Goal: Task Accomplishment & Management: Manage account settings

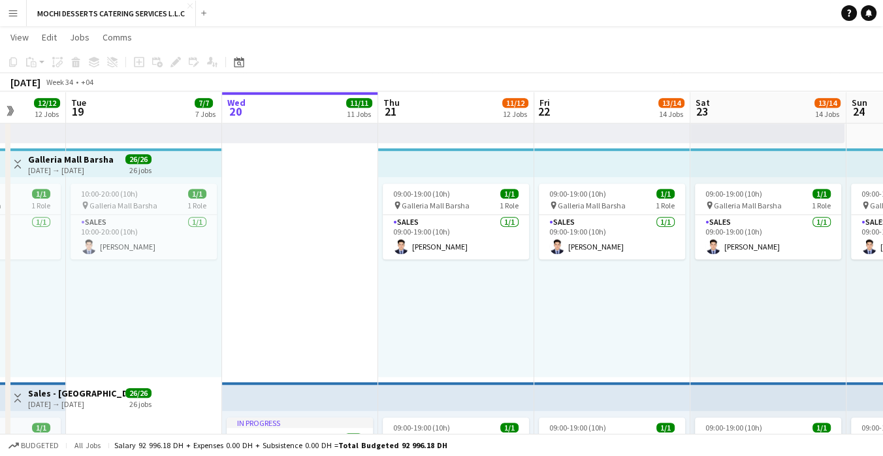
scroll to position [0, 559]
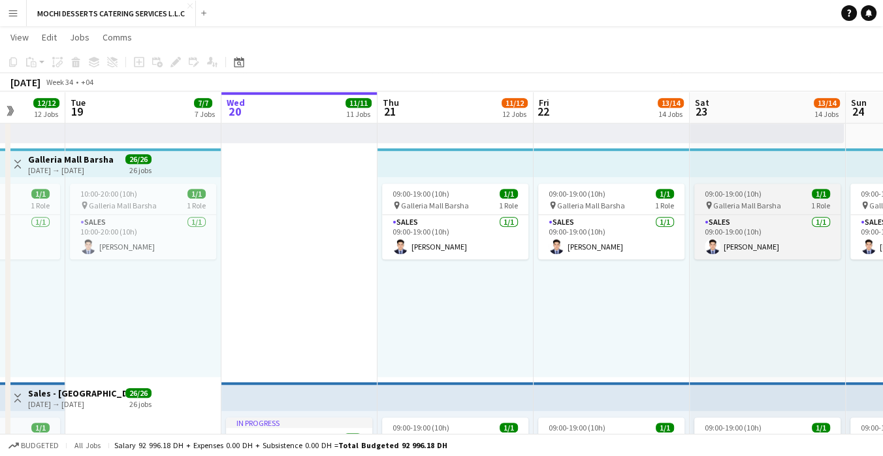
click at [764, 193] on div "09:00-19:00 (10h) 1/1" at bounding box center [767, 194] width 146 height 10
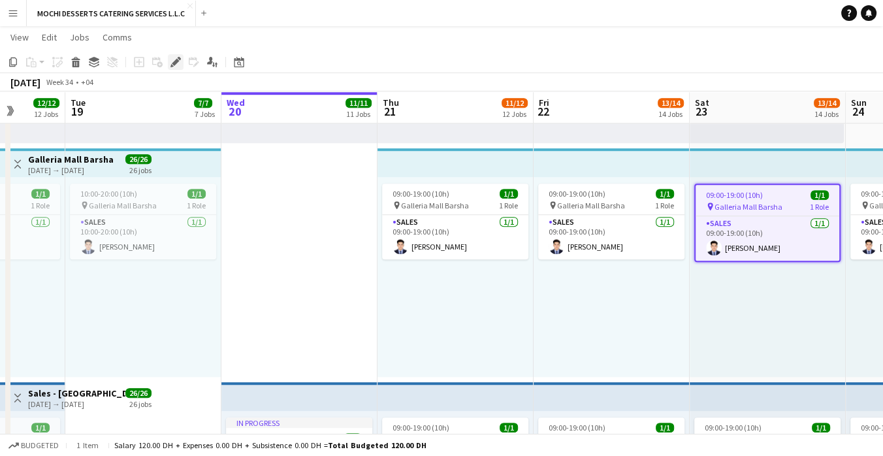
click at [174, 61] on icon at bounding box center [175, 62] width 7 height 7
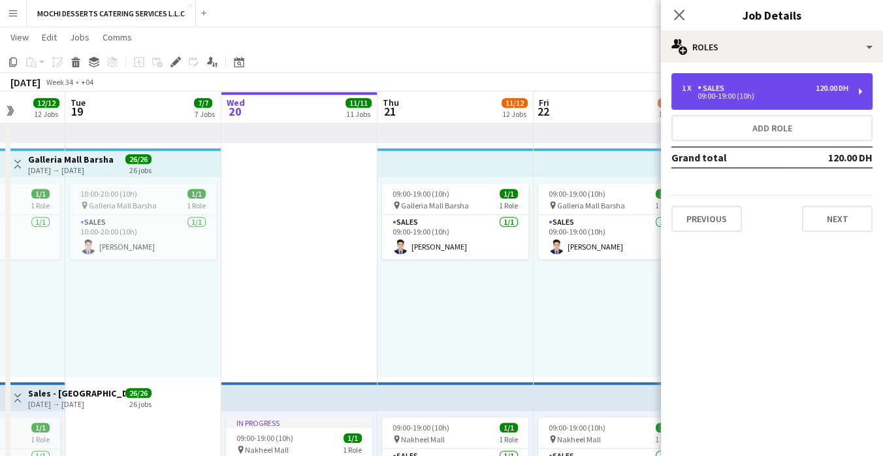
click at [742, 82] on div "1 x Sales 120.00 DH 09:00-19:00 (10h)" at bounding box center [771, 91] width 201 height 37
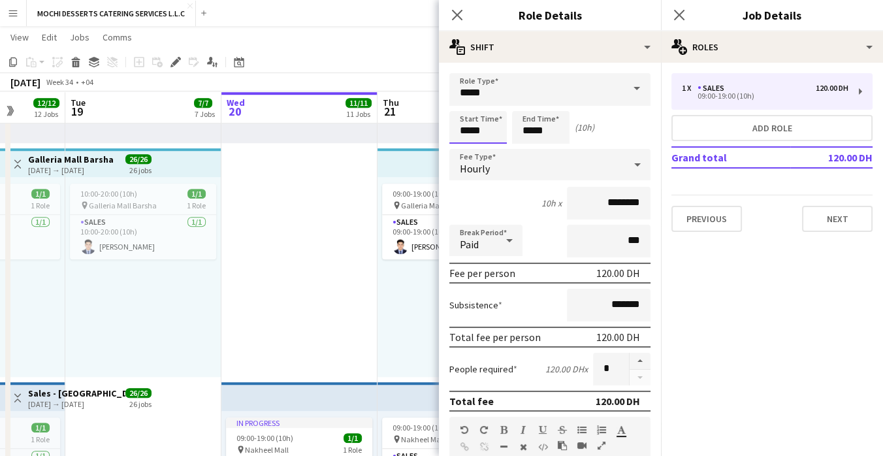
click at [460, 129] on input "*****" at bounding box center [477, 127] width 57 height 33
click at [461, 131] on input "*****" at bounding box center [477, 127] width 57 height 33
click at [470, 129] on input "*****" at bounding box center [477, 127] width 57 height 33
click at [465, 129] on input "*****" at bounding box center [477, 127] width 57 height 33
type input "*****"
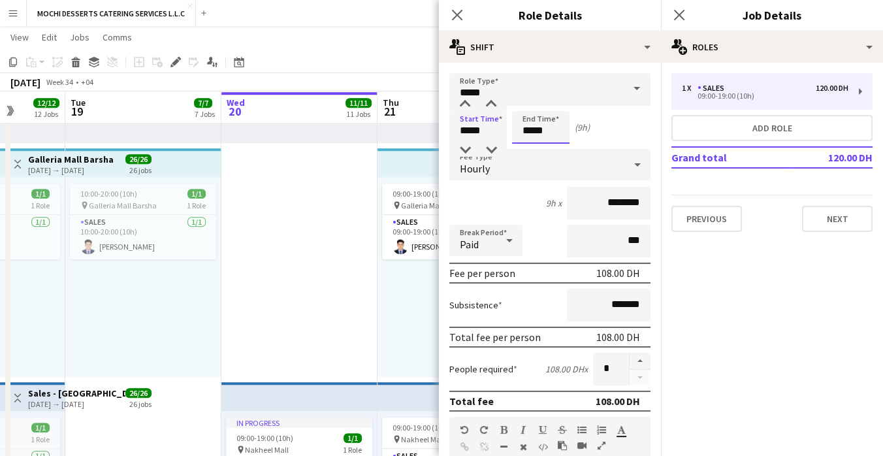
click at [528, 134] on input "*****" at bounding box center [540, 127] width 57 height 33
click at [531, 129] on input "*****" at bounding box center [540, 127] width 57 height 33
click at [526, 131] on input "*****" at bounding box center [540, 127] width 57 height 33
type input "*****"
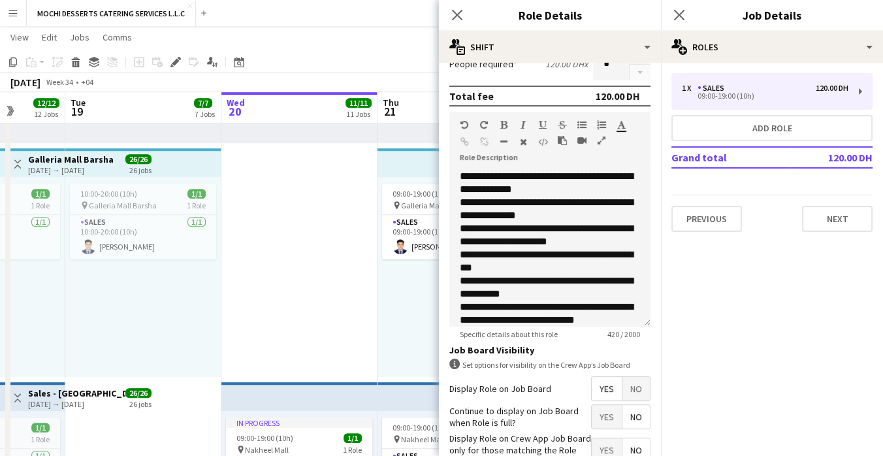
scroll to position [386, 0]
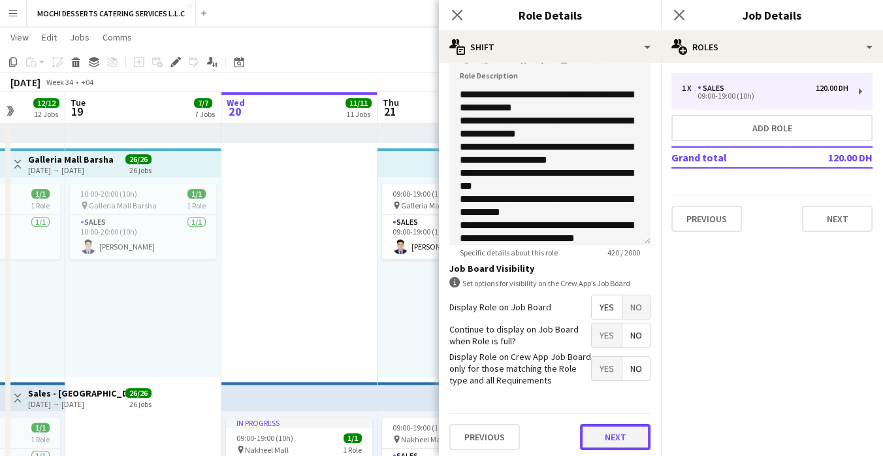
click at [604, 436] on button "Next" at bounding box center [615, 437] width 71 height 26
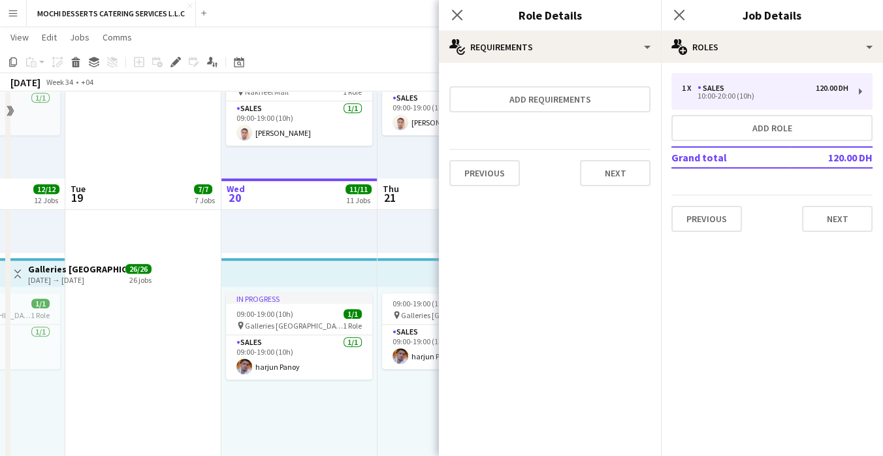
scroll to position [1682, 0]
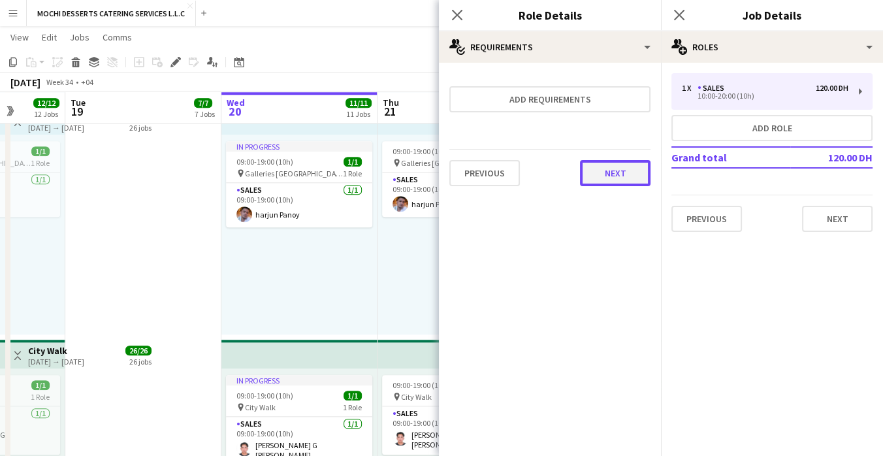
click at [616, 175] on button "Next" at bounding box center [615, 173] width 71 height 26
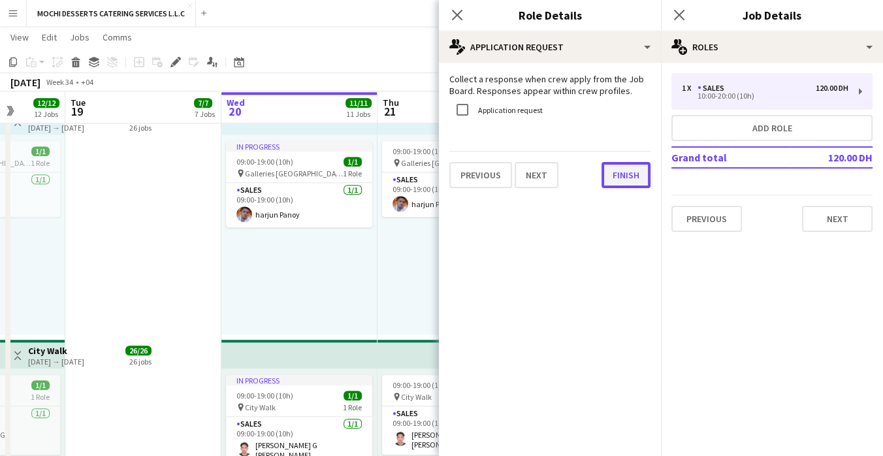
click at [631, 181] on button "Finish" at bounding box center [625, 175] width 49 height 26
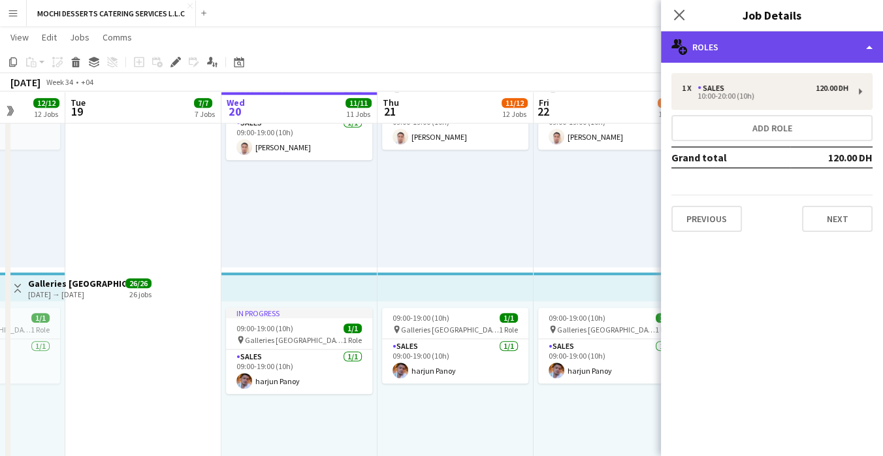
click at [676, 34] on div "multiple-users-add Roles" at bounding box center [772, 46] width 222 height 31
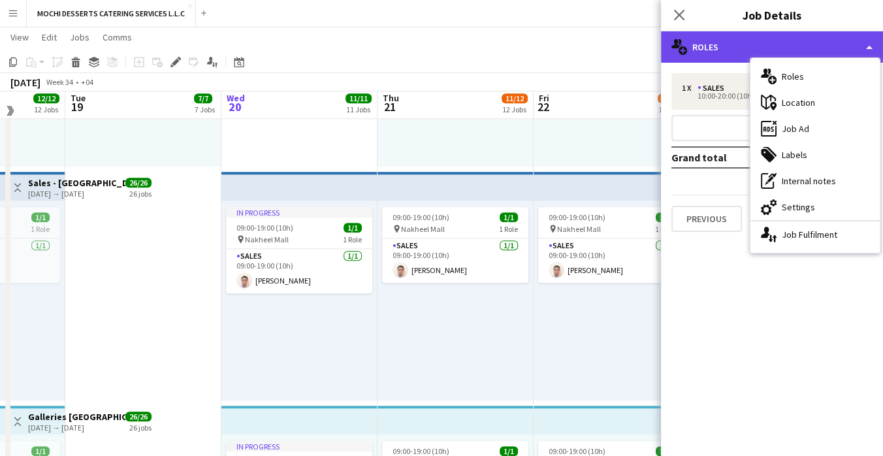
scroll to position [1378, 0]
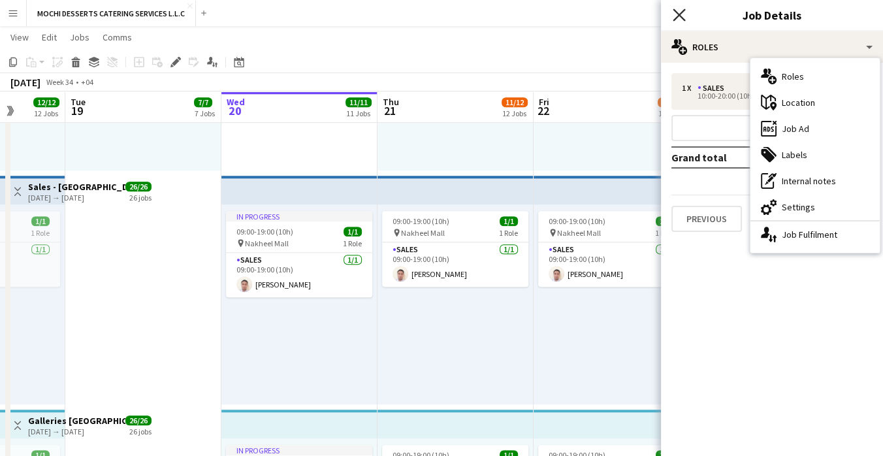
click at [676, 14] on icon "Close pop-in" at bounding box center [678, 14] width 12 height 12
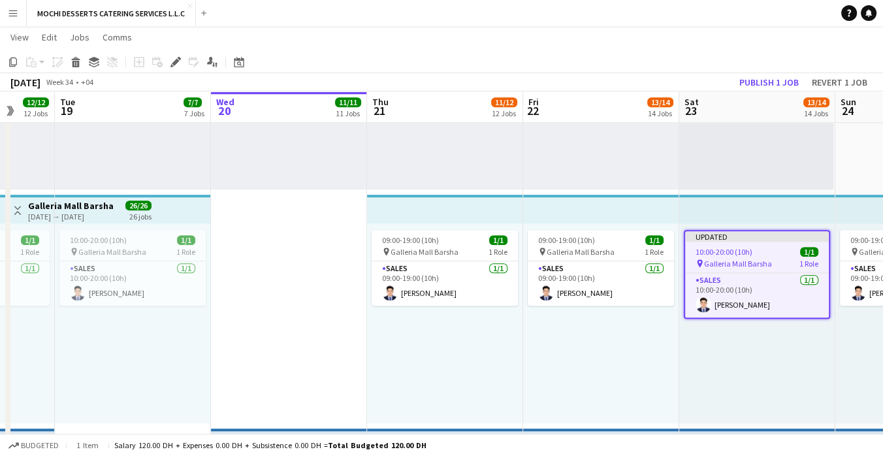
scroll to position [0, 410]
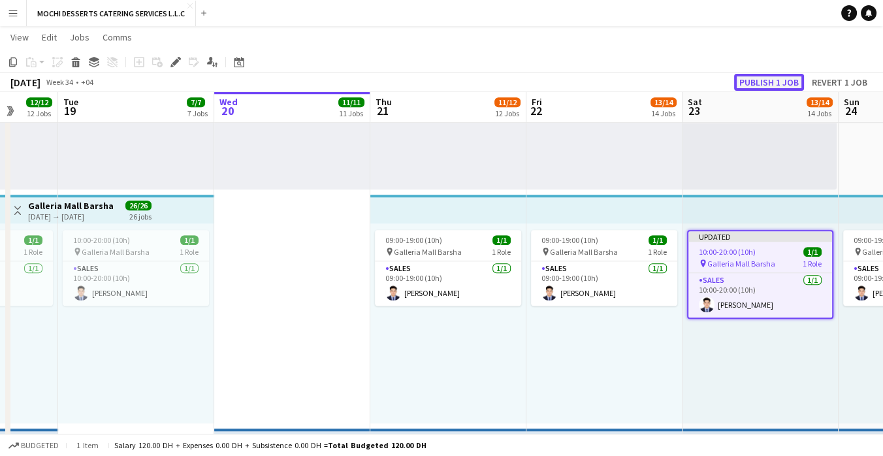
click at [753, 76] on button "Publish 1 job" at bounding box center [769, 82] width 70 height 17
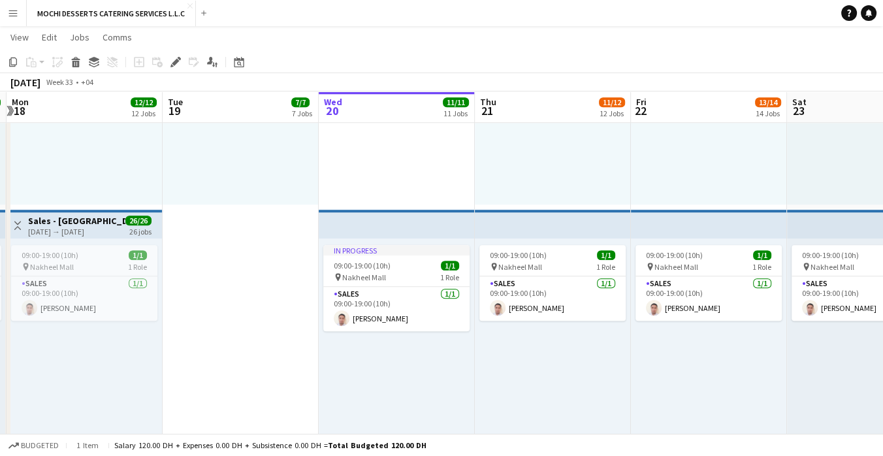
scroll to position [0, 463]
click at [78, 262] on div "pin Nakheel Mall 1 Role" at bounding box center [83, 266] width 146 height 10
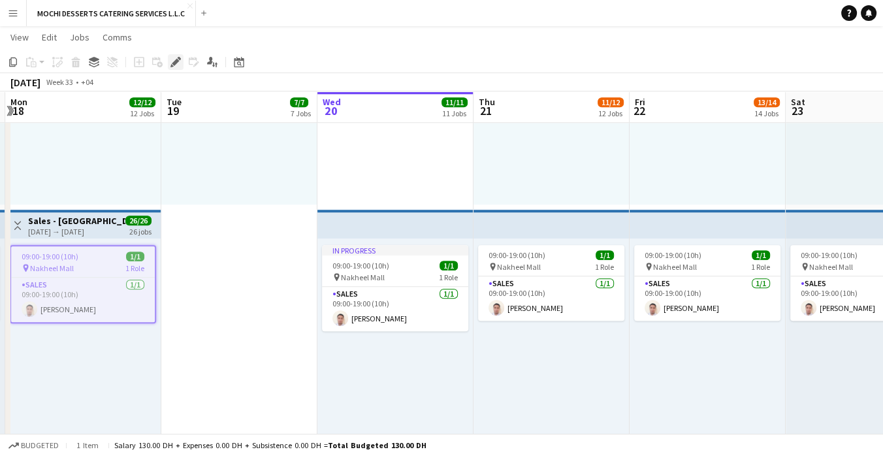
click at [172, 68] on div "Edit" at bounding box center [176, 62] width 16 height 16
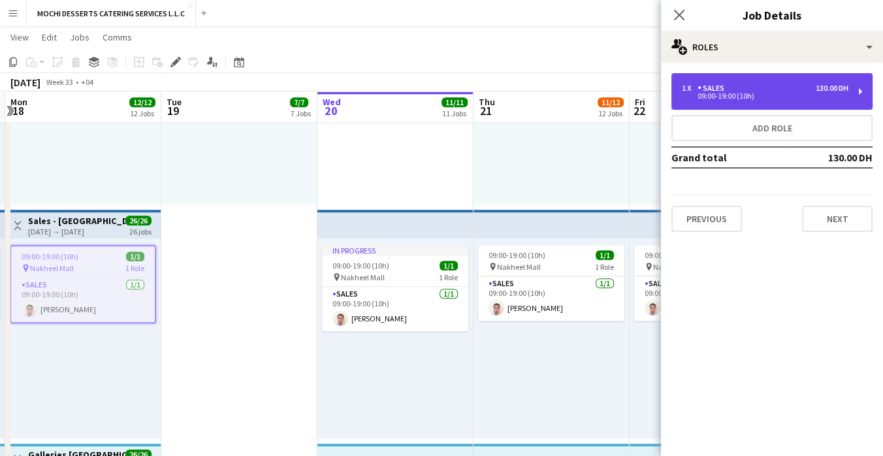
click at [763, 101] on div "1 x Sales 130.00 DH 09:00-19:00 (10h)" at bounding box center [771, 91] width 201 height 37
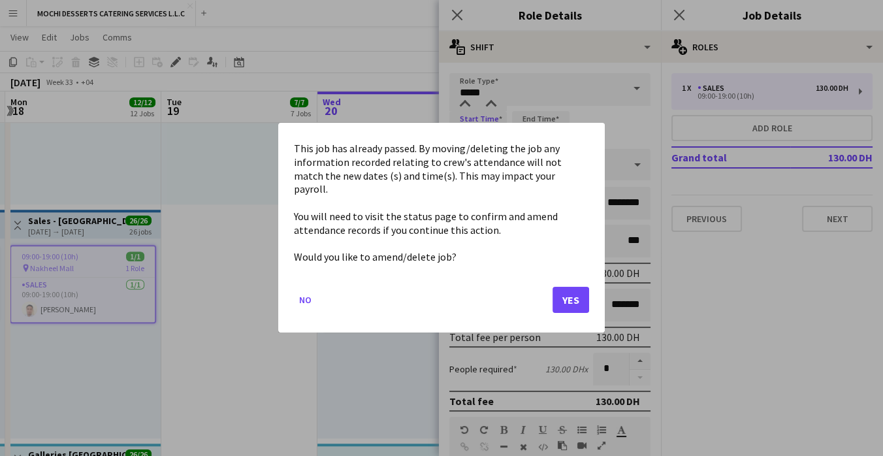
click at [463, 134] on div "This job has already passed. By moving/deleting the job any information recorde…" at bounding box center [441, 228] width 326 height 210
click at [614, 315] on div at bounding box center [441, 228] width 883 height 456
click at [666, 264] on div at bounding box center [441, 228] width 883 height 456
click at [307, 296] on button "No" at bounding box center [305, 300] width 23 height 21
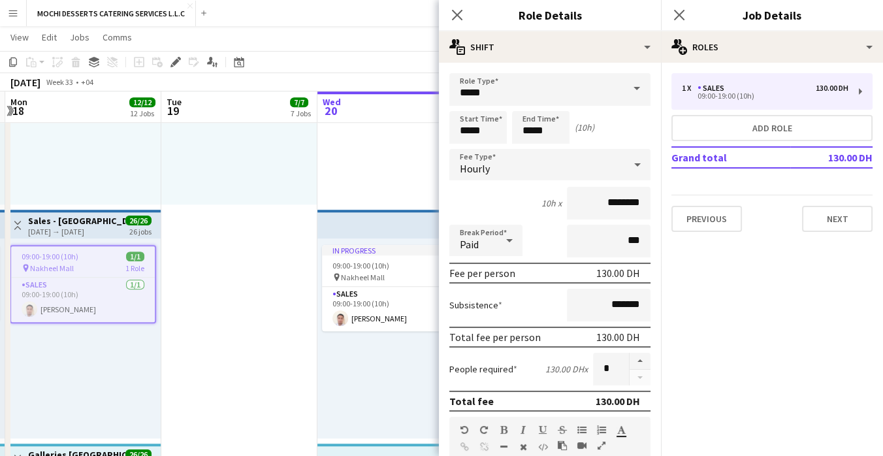
scroll to position [1344, 0]
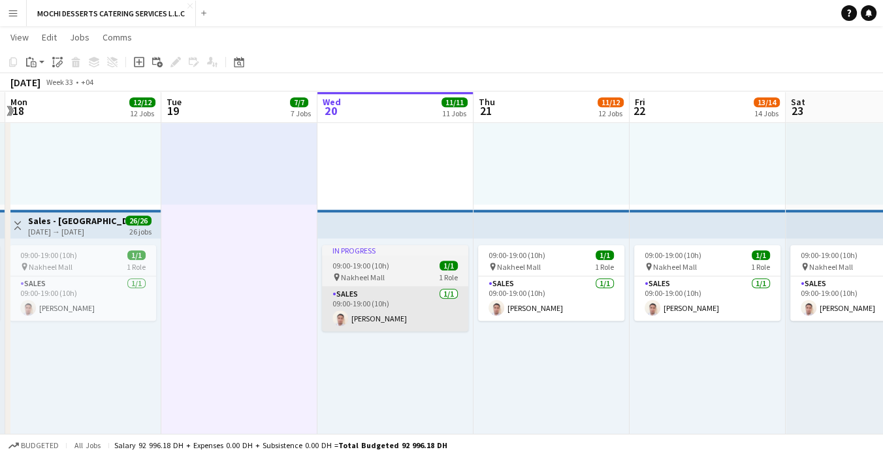
click at [402, 311] on app-card-role "Sales [DATE] 09:00-19:00 (10h) [PERSON_NAME]" at bounding box center [395, 309] width 146 height 44
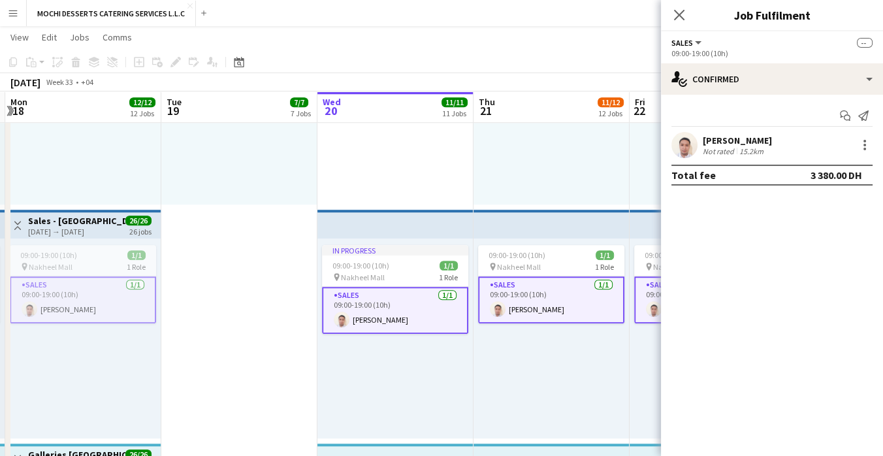
click at [403, 274] on div "pin Nakheel Mall 1 Role" at bounding box center [395, 277] width 146 height 10
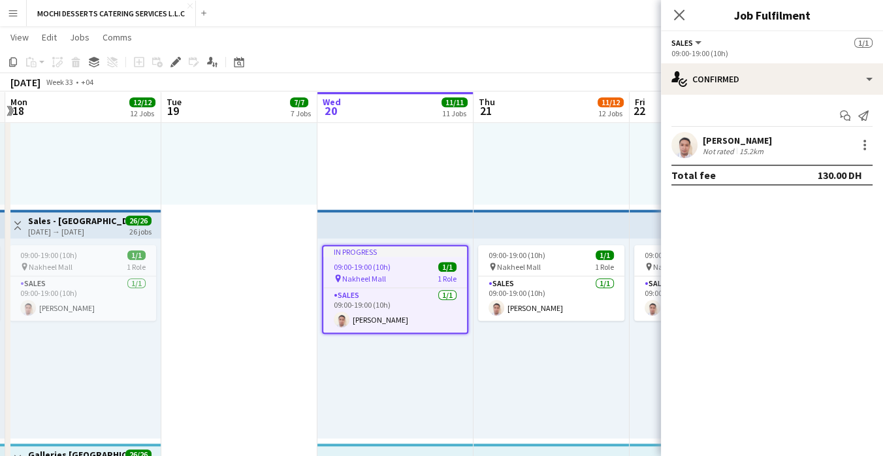
click at [388, 386] on div "In progress 09:00-19:00 (10h) 1/1 pin Nakheel Mall 1 Role Sales [DATE] 09:00-19…" at bounding box center [395, 338] width 156 height 200
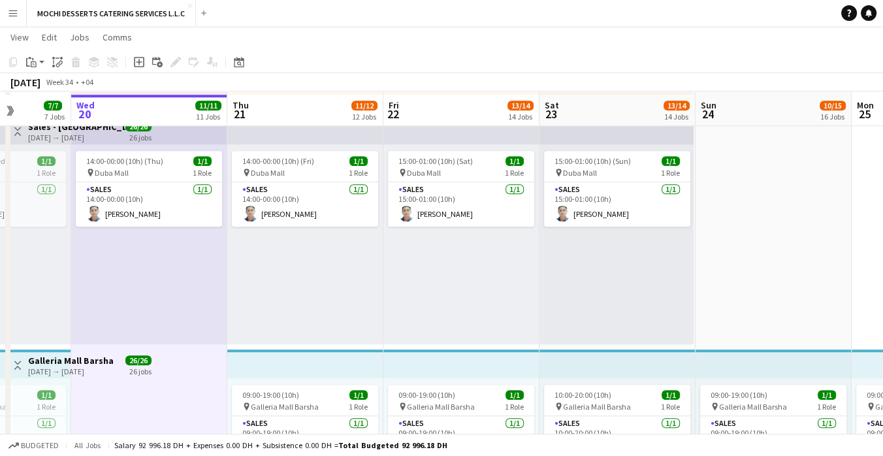
scroll to position [970, 0]
click at [6, 116] on app-icon "Expand/collapse" at bounding box center [9, 111] width 12 height 10
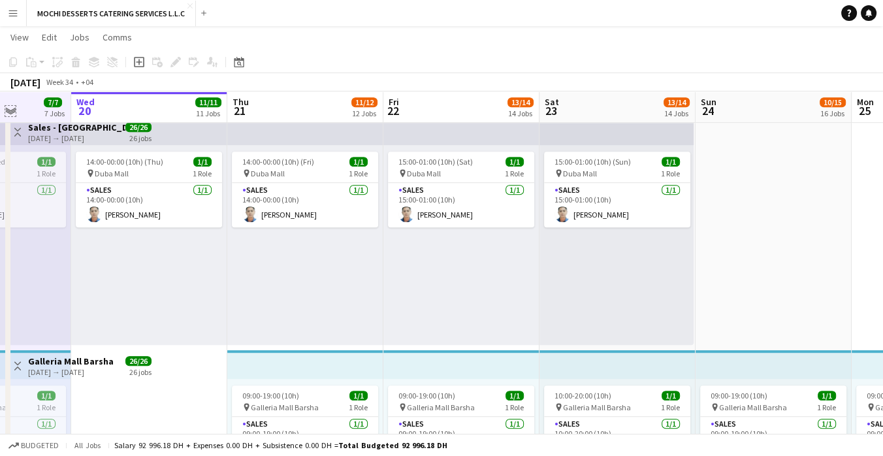
click at [12, 113] on app-icon "Expand/collapse" at bounding box center [10, 110] width 10 height 12
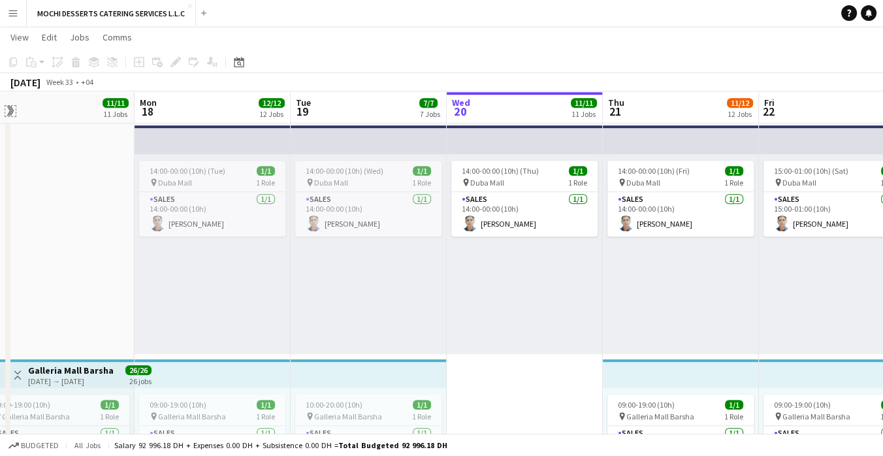
scroll to position [0, 491]
click at [484, 327] on div "14:00-00:00 (10h) (Thu) 1/1 pin Duba Mall 1 Role Sales [DATE] 14:00-00:00 (10h)…" at bounding box center [523, 254] width 156 height 200
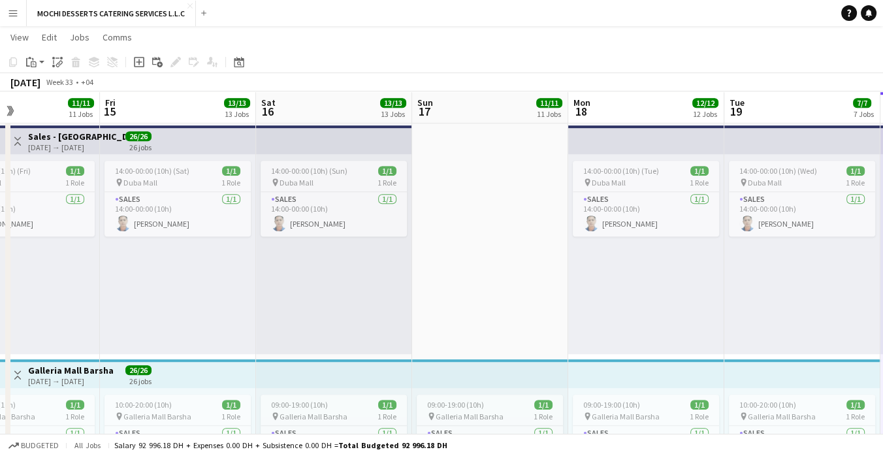
scroll to position [0, 360]
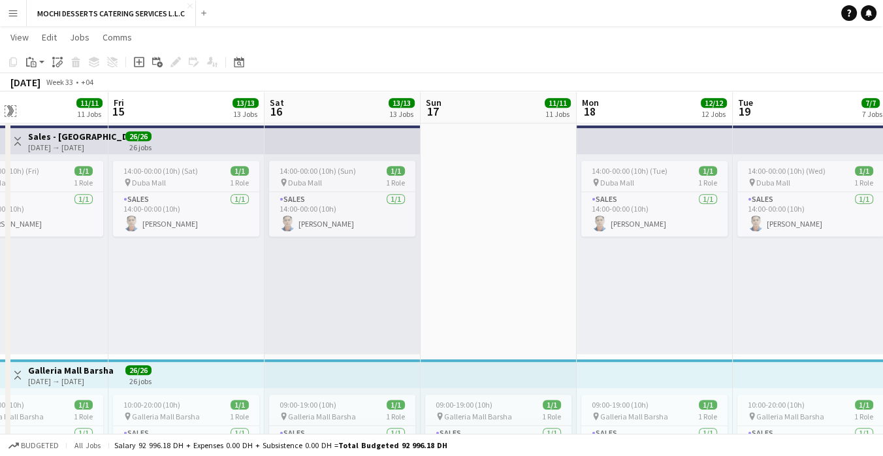
click at [3, 114] on app-icon "Expand/collapse" at bounding box center [9, 111] width 12 height 10
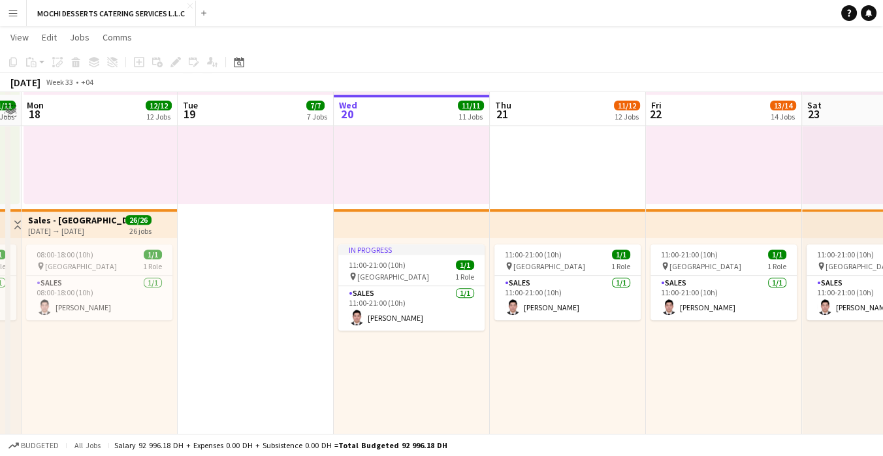
scroll to position [650, 0]
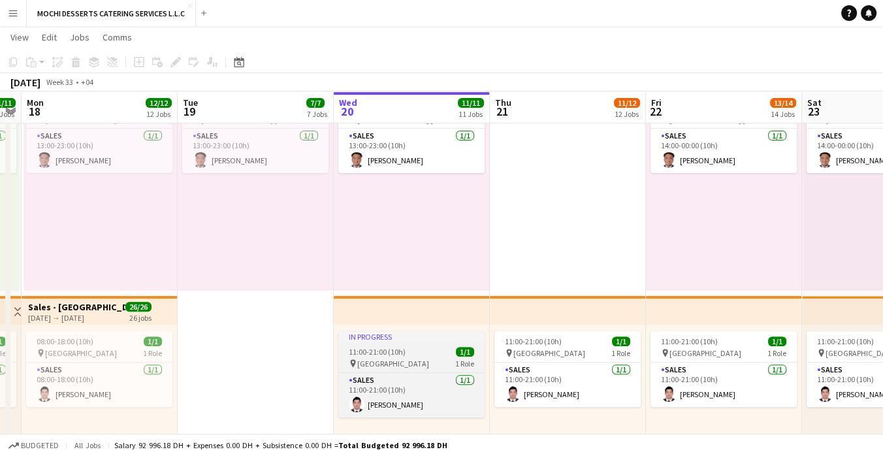
click at [481, 351] on div "11:00-21:00 (10h) 1/1" at bounding box center [411, 352] width 146 height 10
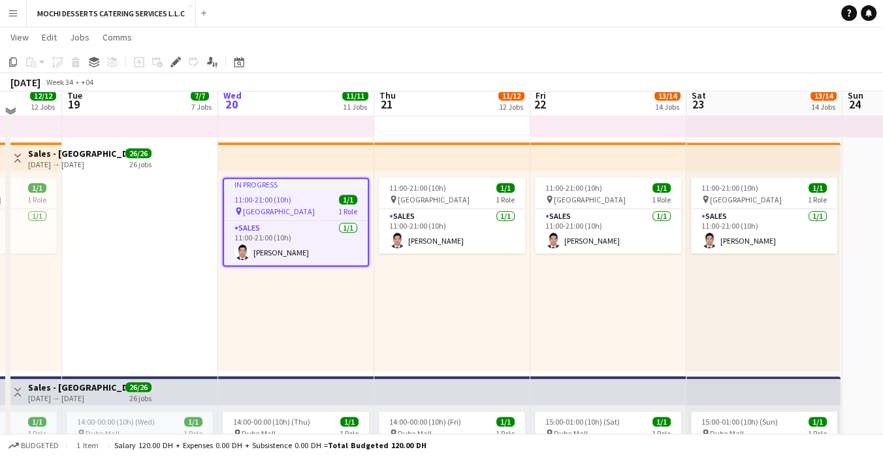
scroll to position [699, 0]
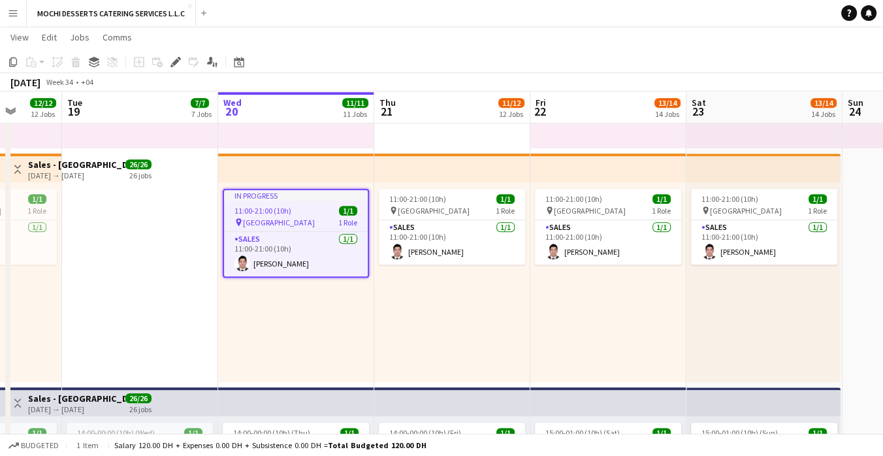
click at [392, 302] on div "11:00-21:00 (10h) 1/1 pin Dubai Mall 1 Role Sales [DATE] 11:00-21:00 (10h) [PER…" at bounding box center [452, 282] width 156 height 200
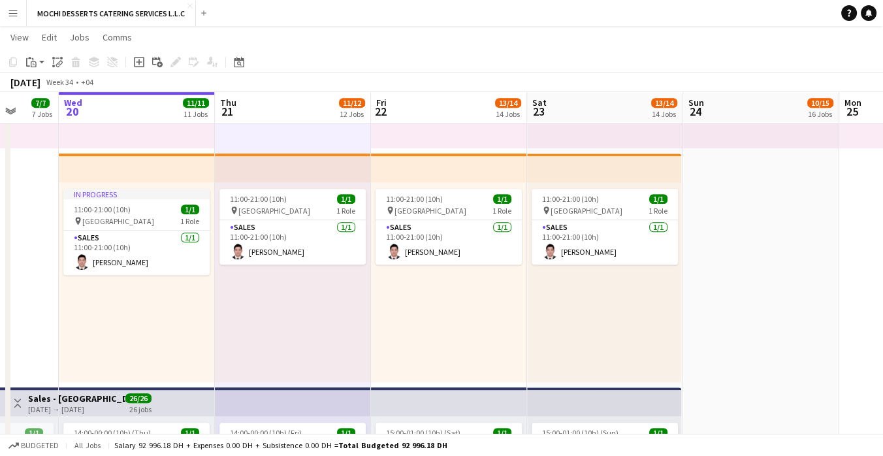
scroll to position [0, 568]
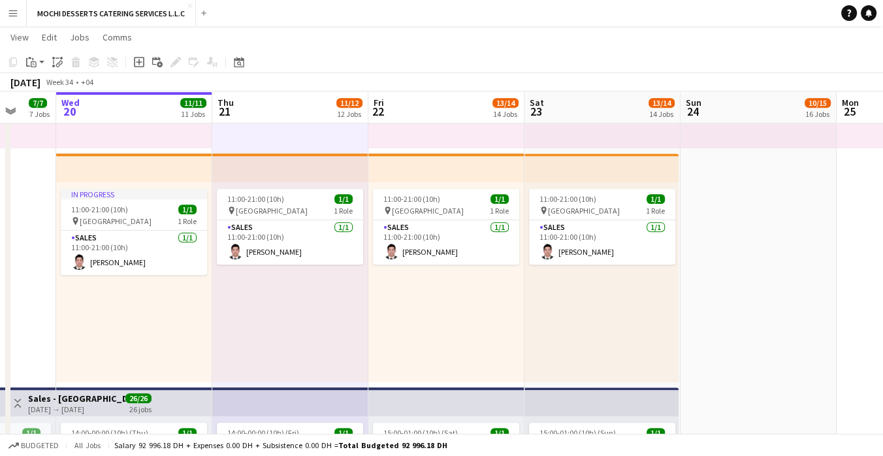
click at [479, 342] on div "11:00-21:00 (10h) 1/1 pin Dubai Mall 1 Role Sales [DATE] 11:00-21:00 (10h) [PER…" at bounding box center [446, 282] width 156 height 200
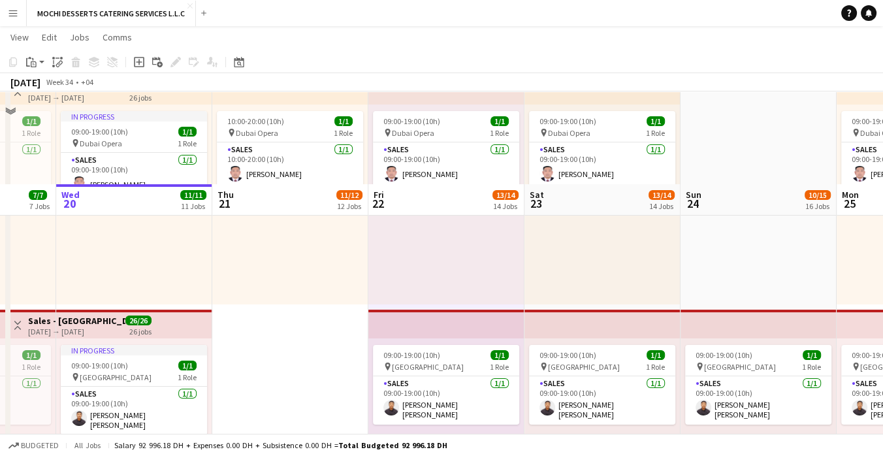
scroll to position [0, 0]
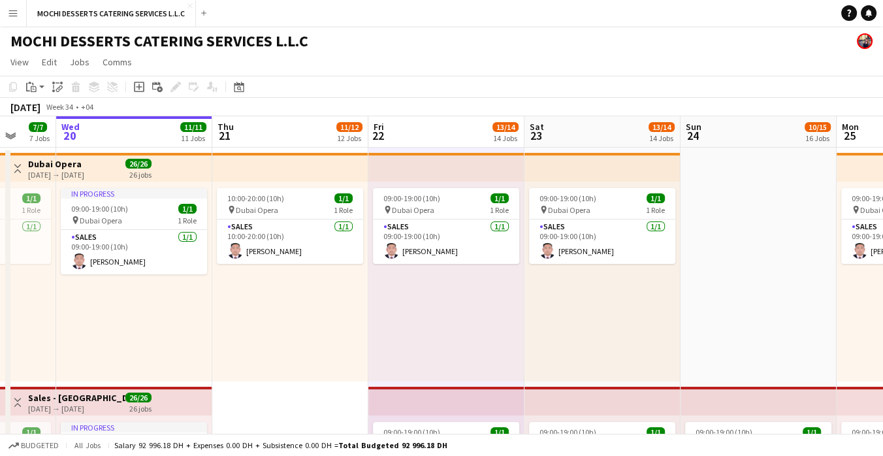
click at [862, 40] on app-user-avatar at bounding box center [865, 41] width 16 height 16
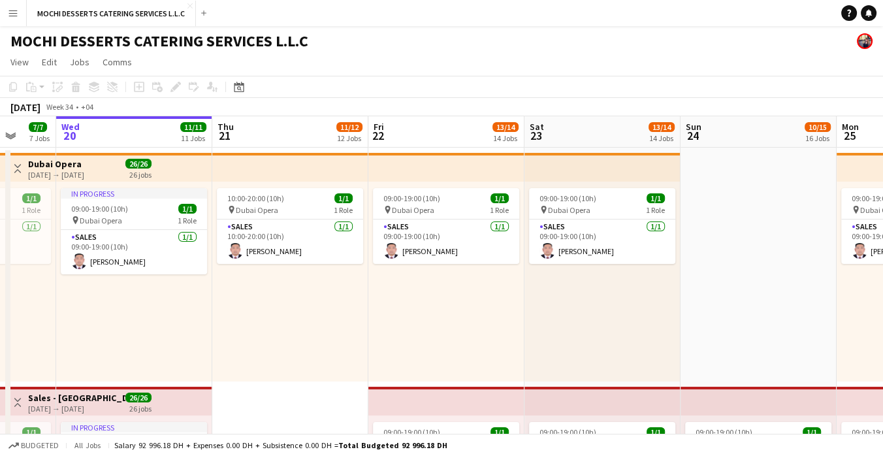
click at [859, 43] on app-user-avatar at bounding box center [865, 41] width 16 height 16
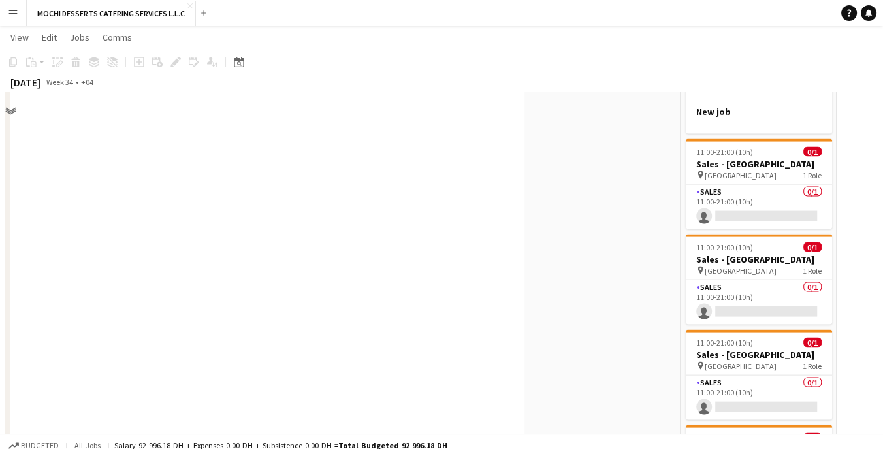
scroll to position [3384, 0]
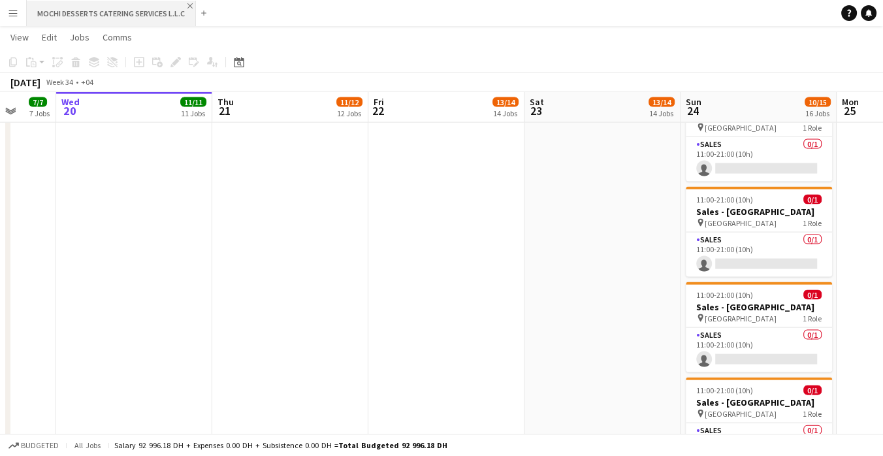
click at [187, 8] on app-icon "Close" at bounding box center [189, 5] width 5 height 5
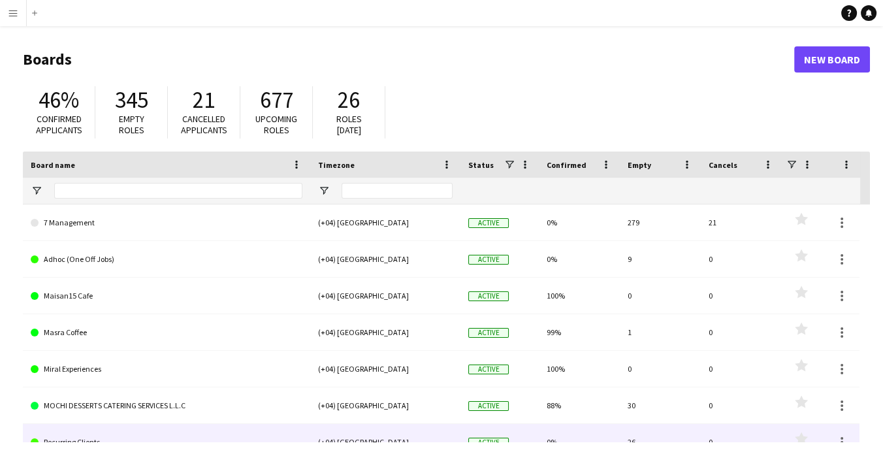
click at [15, 10] on app-icon "Menu" at bounding box center [13, 13] width 10 height 10
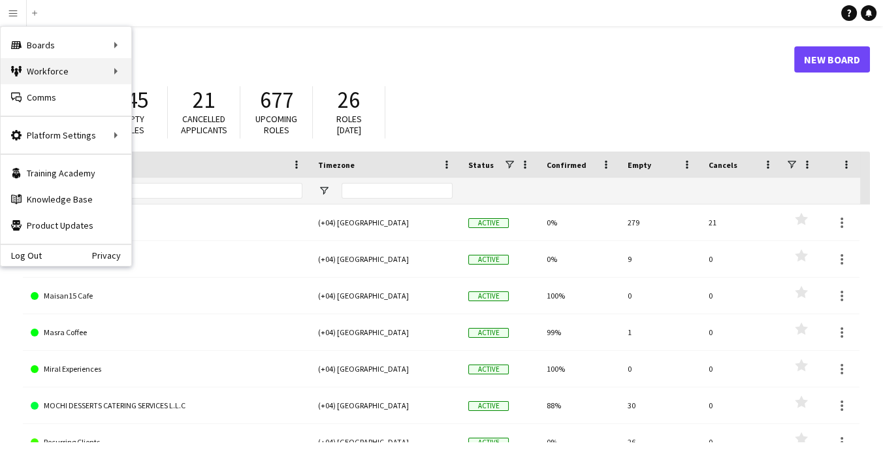
click at [71, 74] on div "Workforce Workforce" at bounding box center [66, 71] width 131 height 26
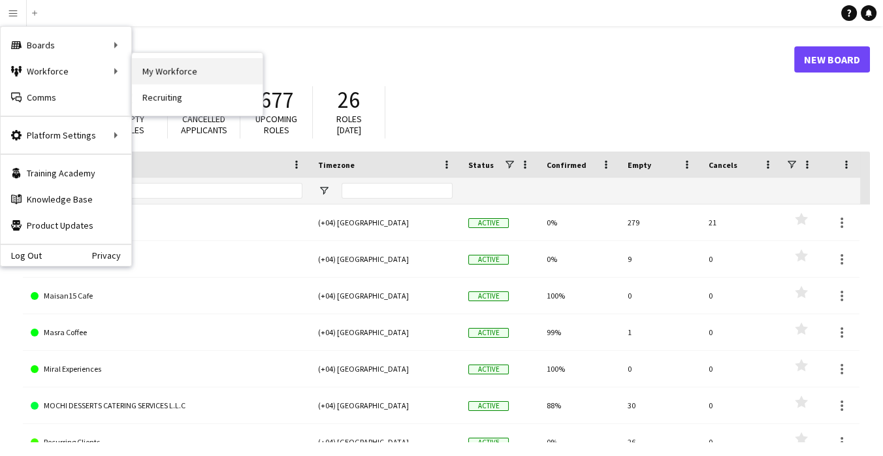
click at [199, 69] on link "My Workforce" at bounding box center [197, 71] width 131 height 26
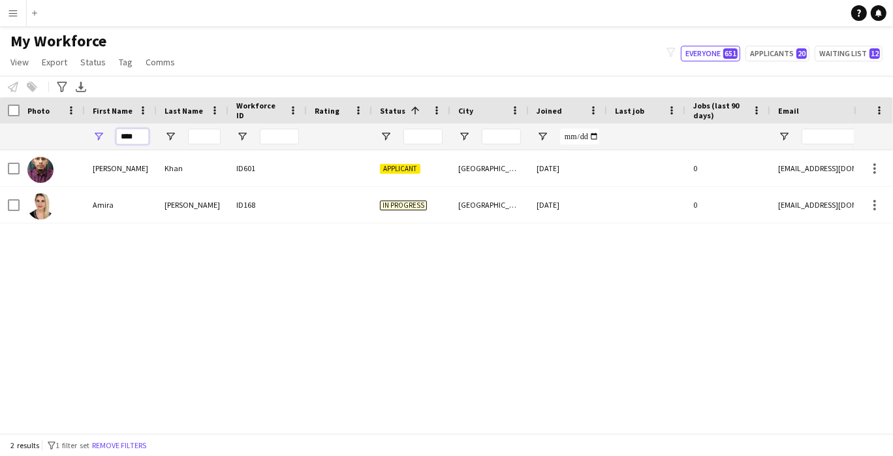
click at [128, 140] on input "****" at bounding box center [132, 137] width 33 height 16
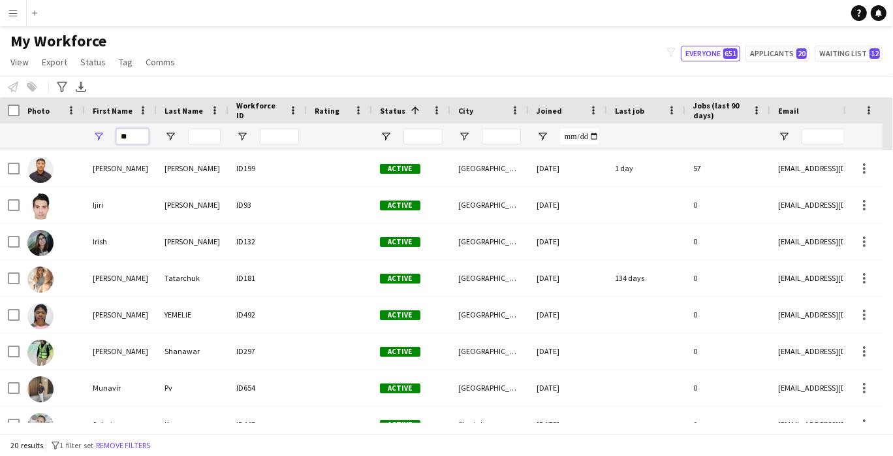
click at [138, 134] on input "**" at bounding box center [132, 137] width 33 height 16
type input "*"
